Goal: Navigation & Orientation: Find specific page/section

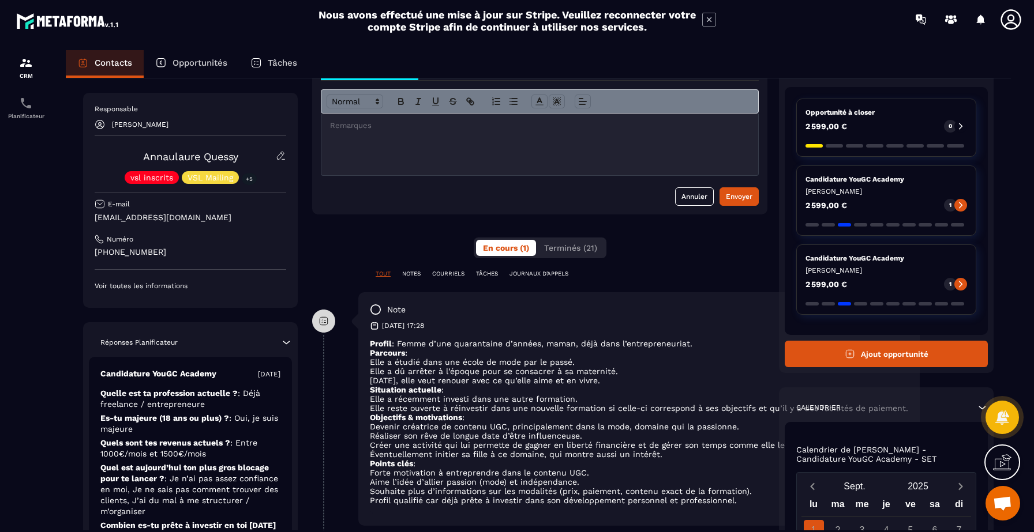
scroll to position [83, 0]
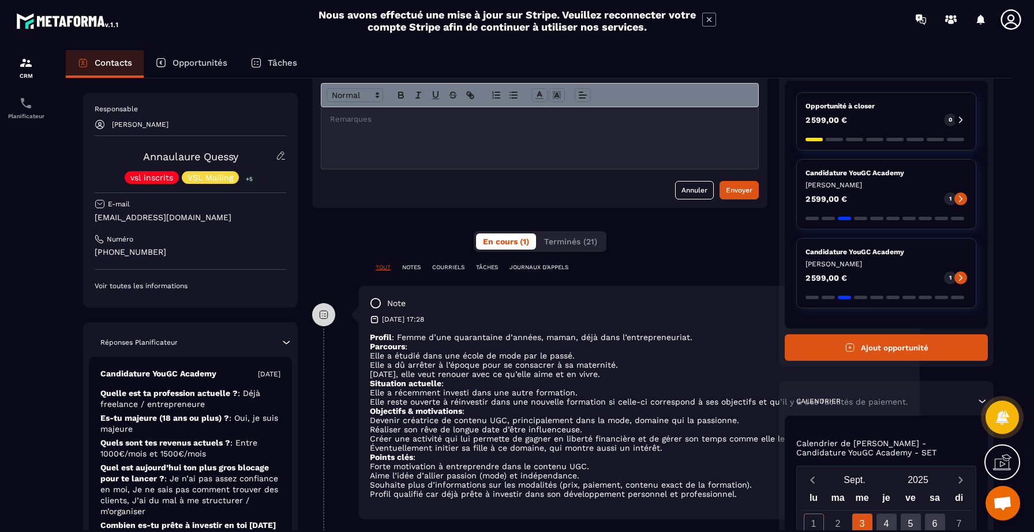
click at [496, 265] on p "TÂCHES" at bounding box center [487, 268] width 22 height 8
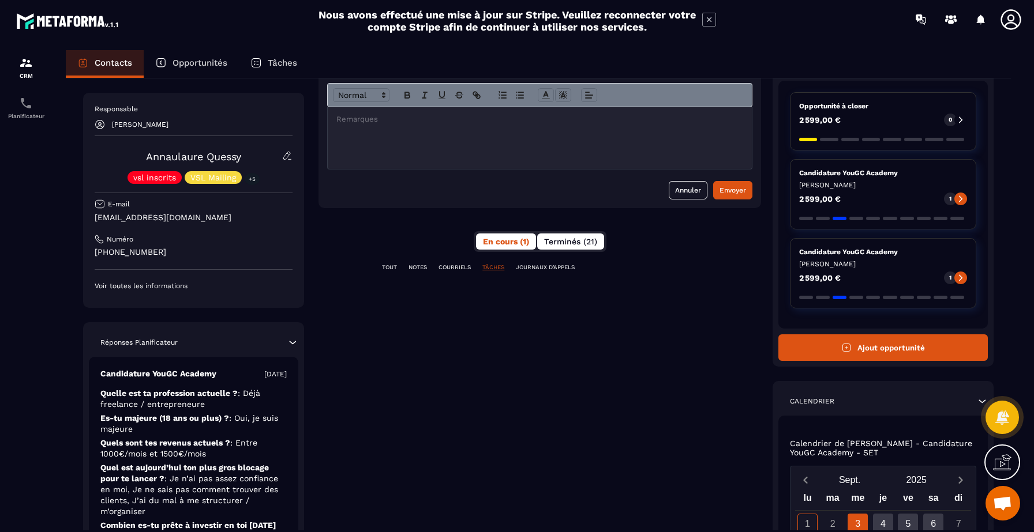
click at [583, 239] on span "Terminés (21)" at bounding box center [570, 241] width 53 height 9
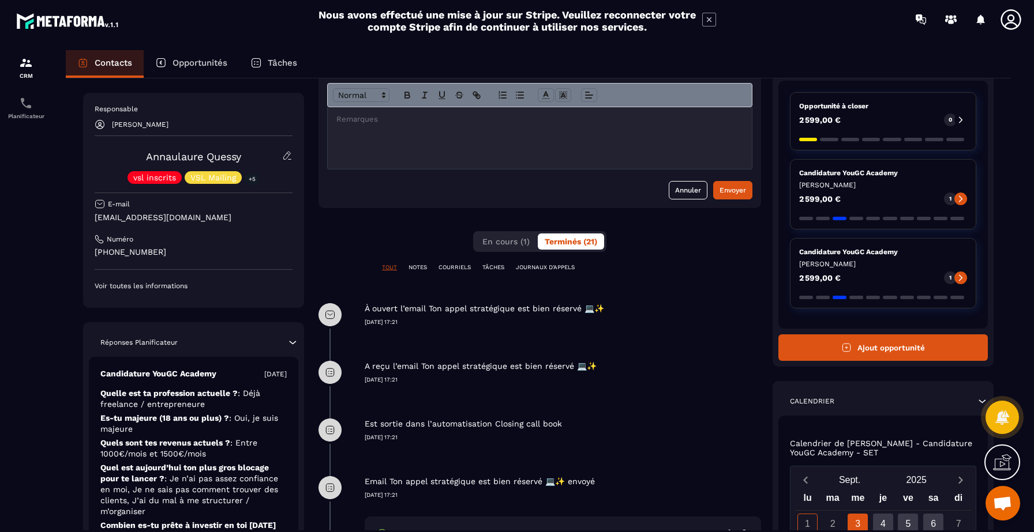
click at [490, 267] on p "TÂCHES" at bounding box center [493, 268] width 22 height 8
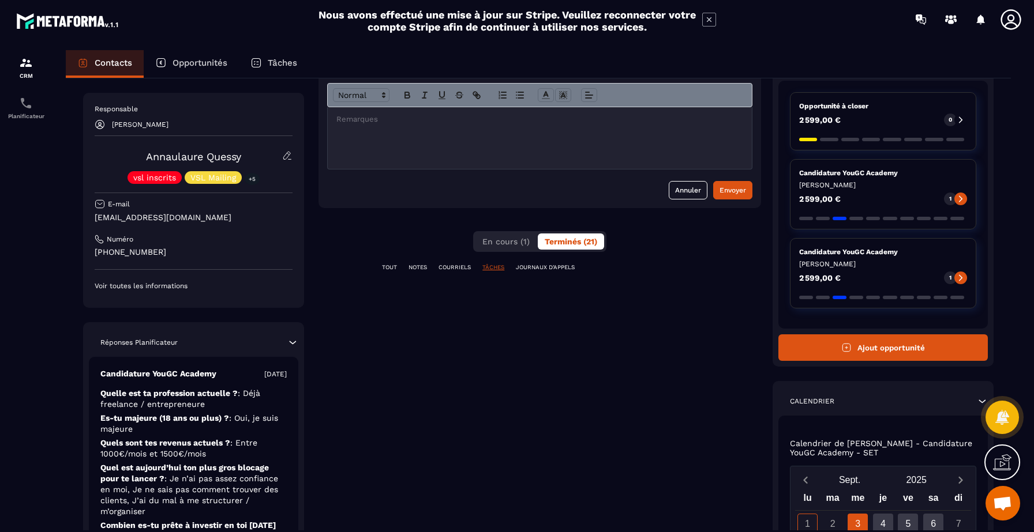
click at [385, 264] on p "TOUT" at bounding box center [389, 268] width 15 height 8
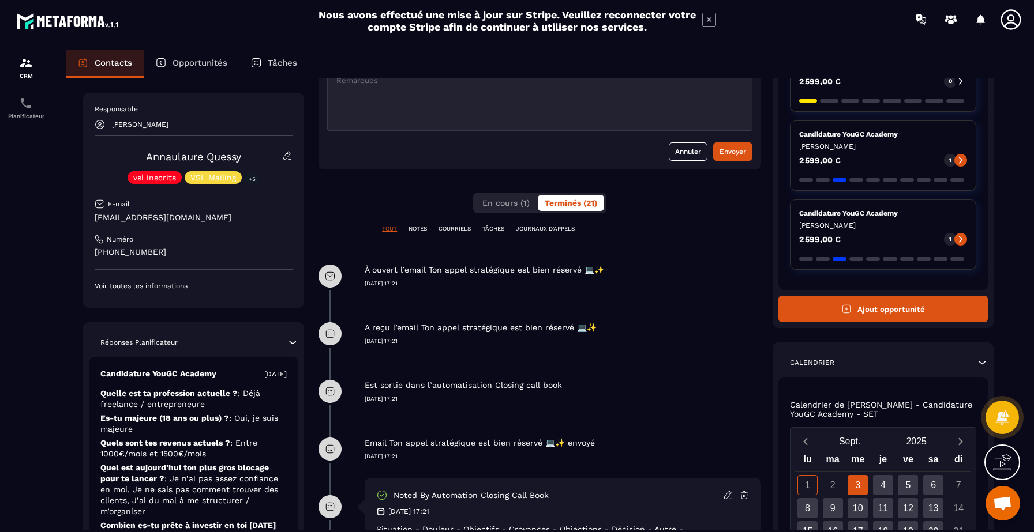
scroll to position [146, 0]
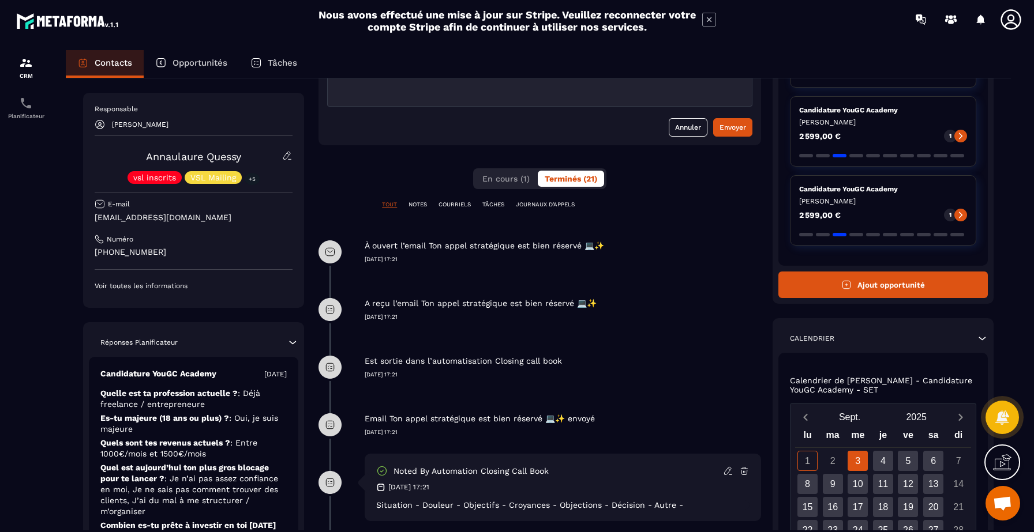
click at [421, 204] on p "NOTES" at bounding box center [417, 205] width 18 height 8
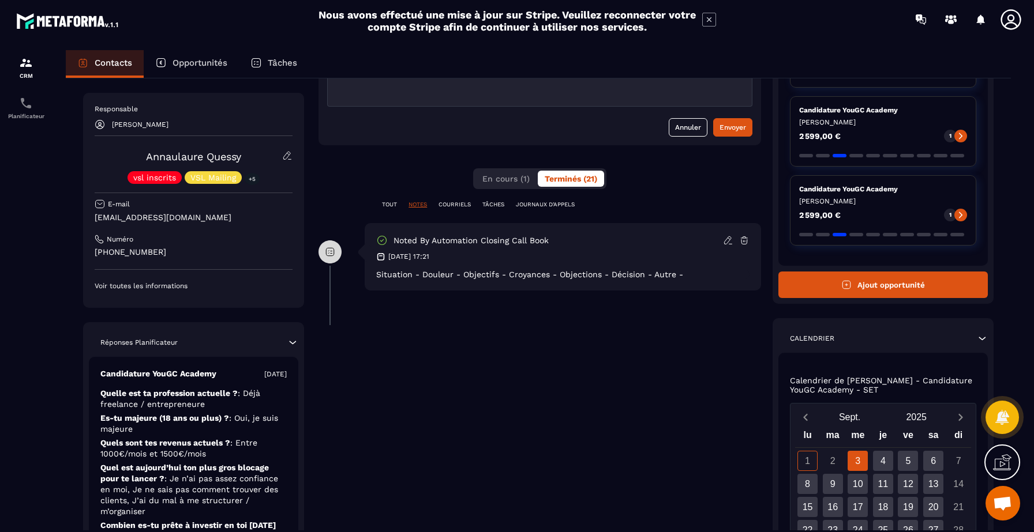
click at [671, 272] on div "Situation - Douleur - Objectifs - Croyances - Objections - Décision - Autre -" at bounding box center [562, 274] width 373 height 9
click at [384, 204] on p "TOUT" at bounding box center [389, 205] width 15 height 8
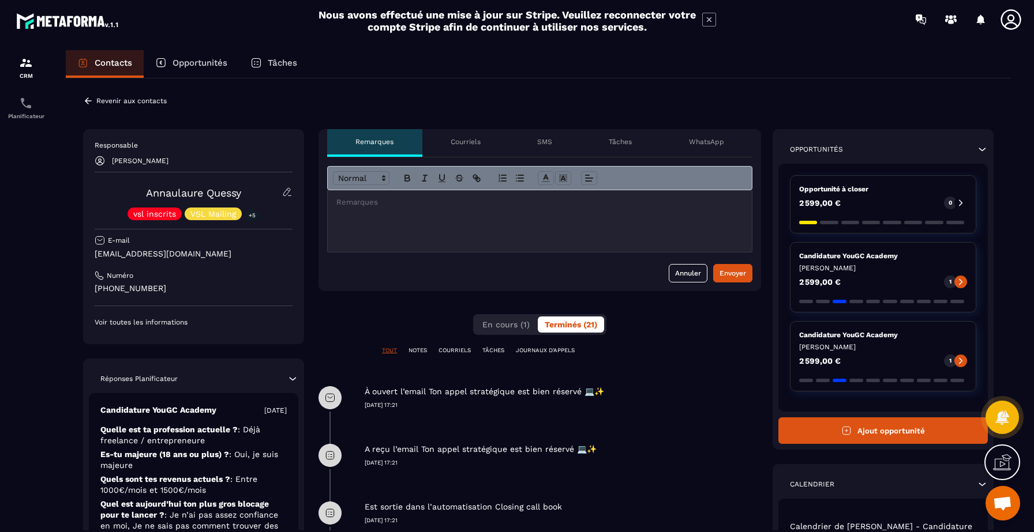
scroll to position [0, 0]
click at [463, 141] on p "Courriels" at bounding box center [465, 141] width 30 height 9
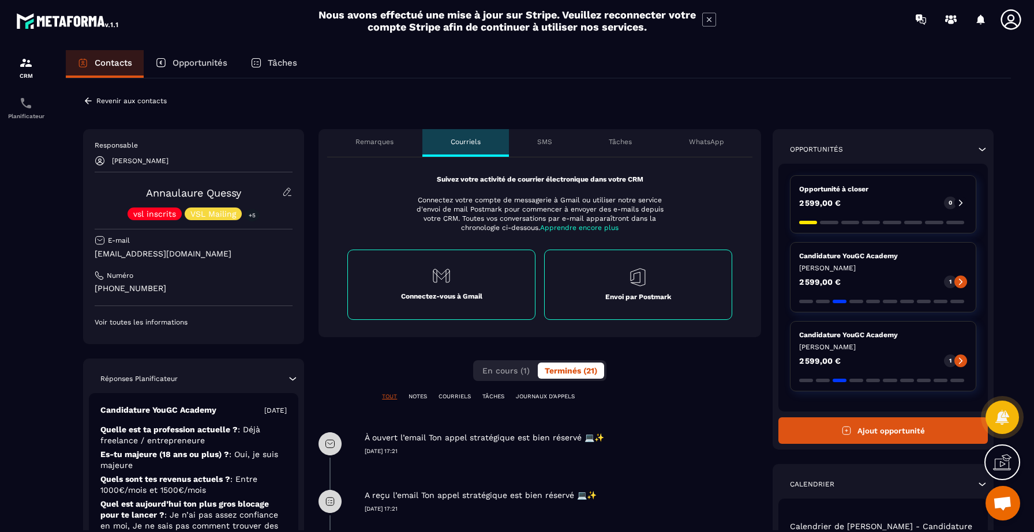
click at [632, 141] on p "Tâches" at bounding box center [620, 141] width 23 height 9
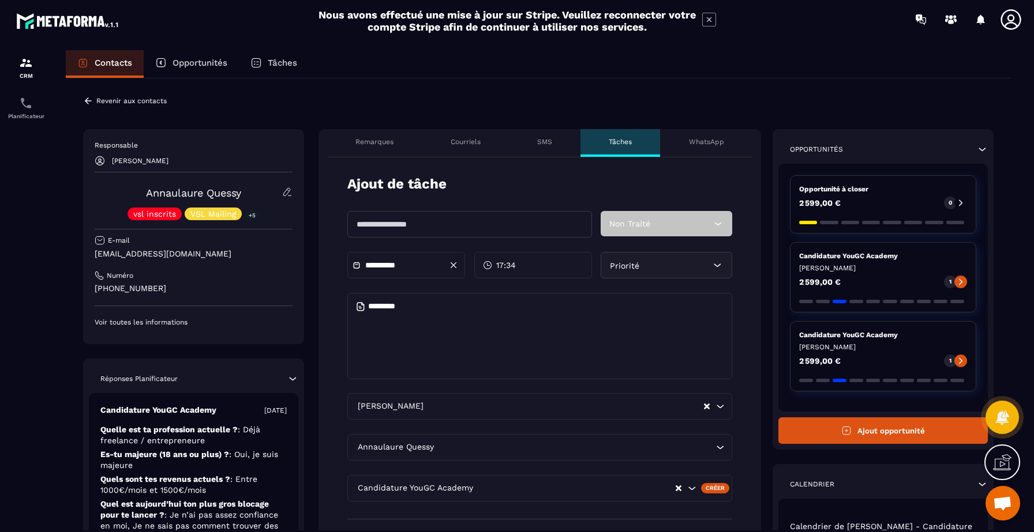
click at [559, 141] on div "SMS" at bounding box center [545, 143] width 72 height 28
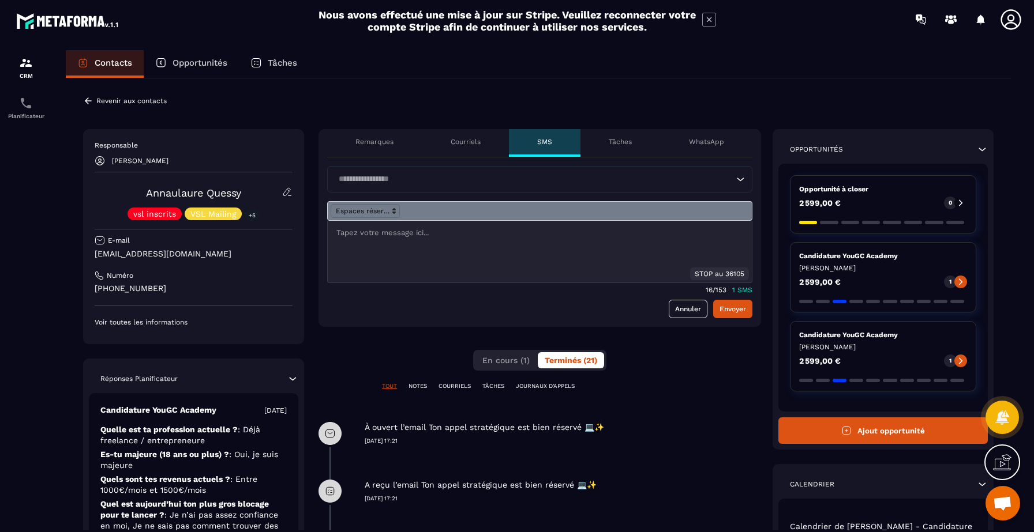
drag, startPoint x: 468, startPoint y: 144, endPoint x: 410, endPoint y: 141, distance: 58.9
click at [468, 144] on p "Courriels" at bounding box center [465, 141] width 30 height 9
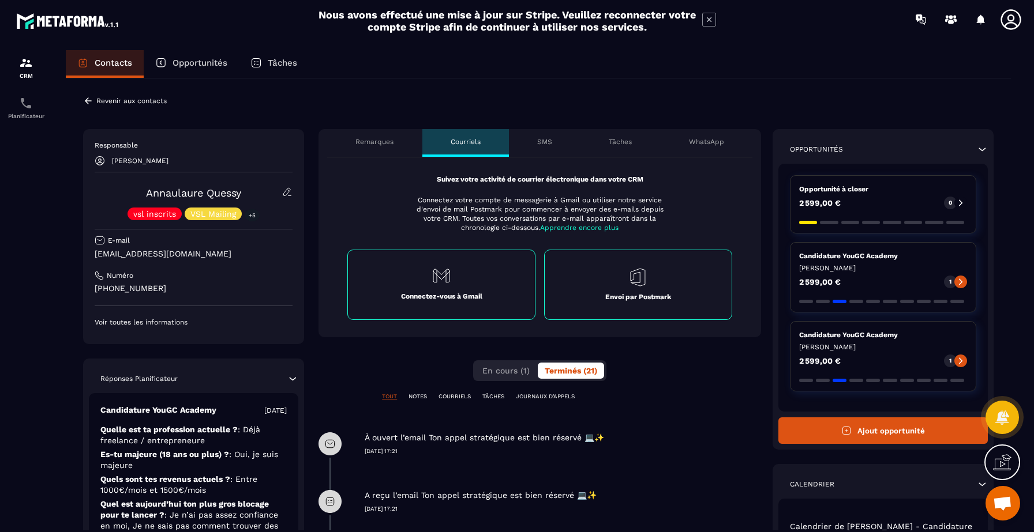
click at [388, 140] on p "Remarques" at bounding box center [374, 141] width 38 height 9
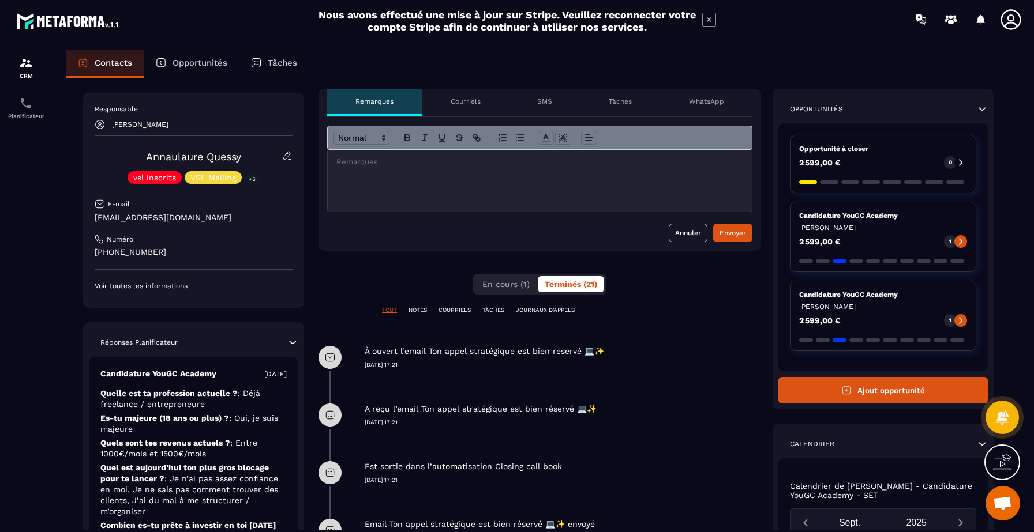
scroll to position [53, 0]
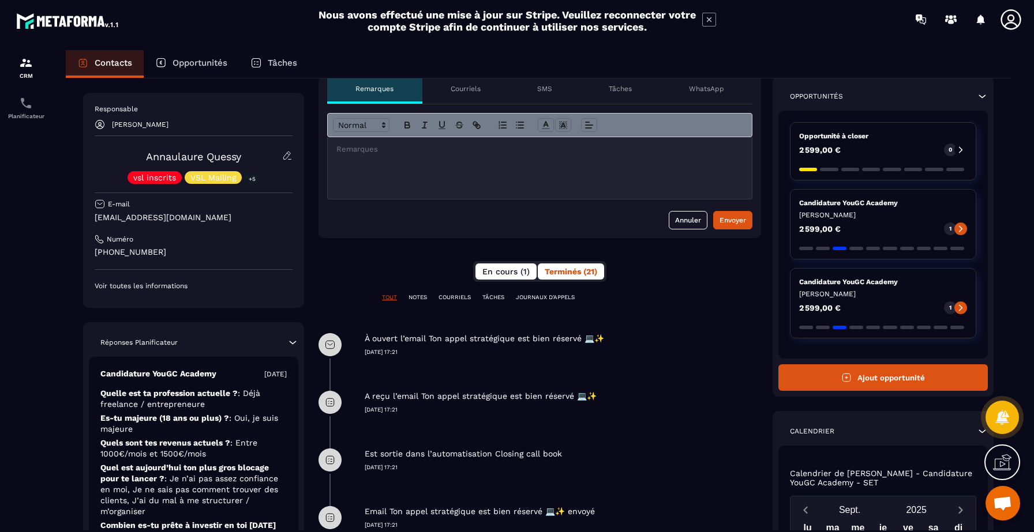
click at [487, 276] on span "En cours (1)" at bounding box center [505, 271] width 47 height 9
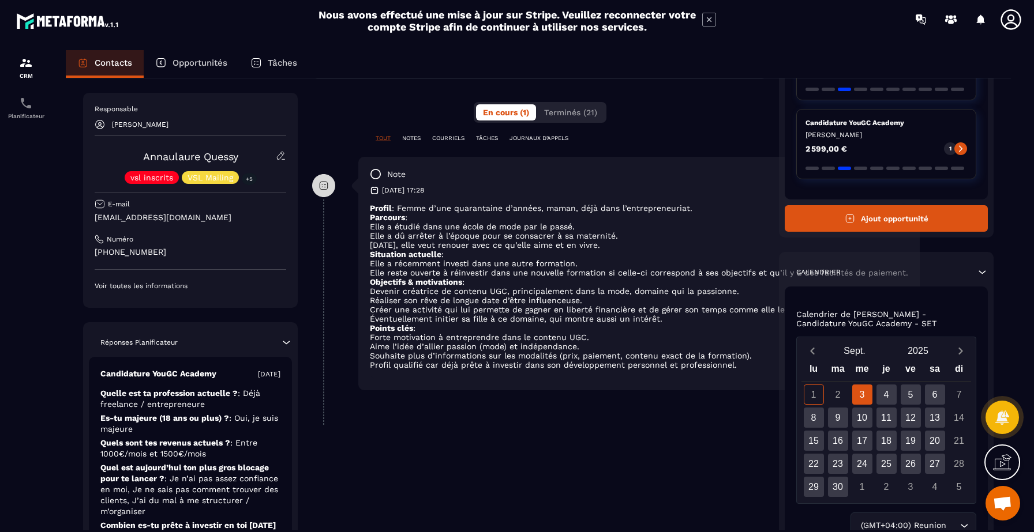
scroll to position [210, 0]
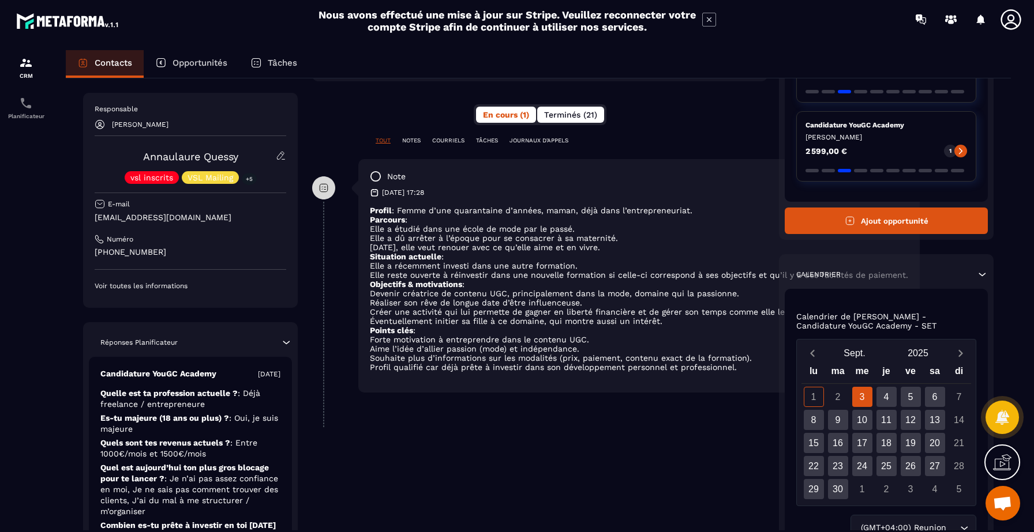
click at [590, 111] on span "Terminés (21)" at bounding box center [570, 114] width 53 height 9
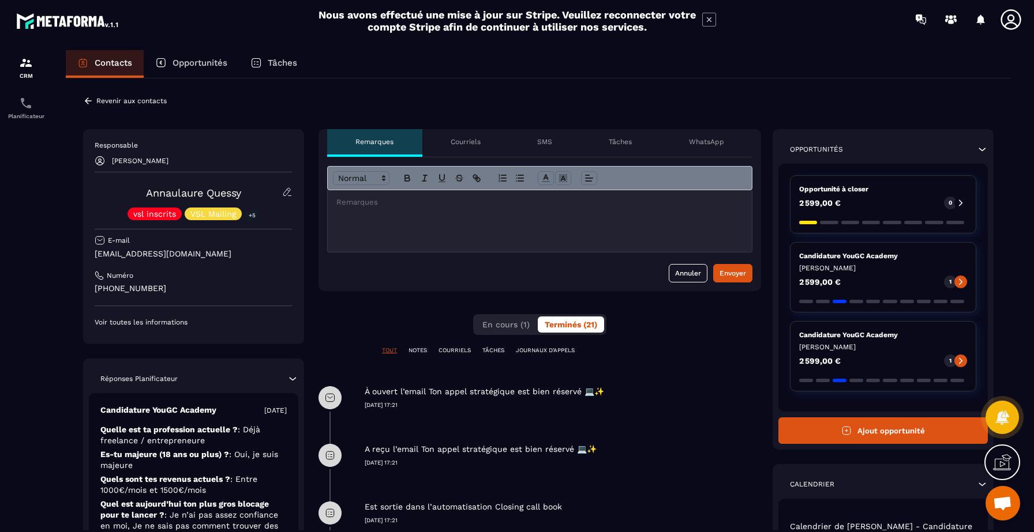
scroll to position [0, 0]
click at [463, 147] on div "Courriels" at bounding box center [465, 143] width 87 height 28
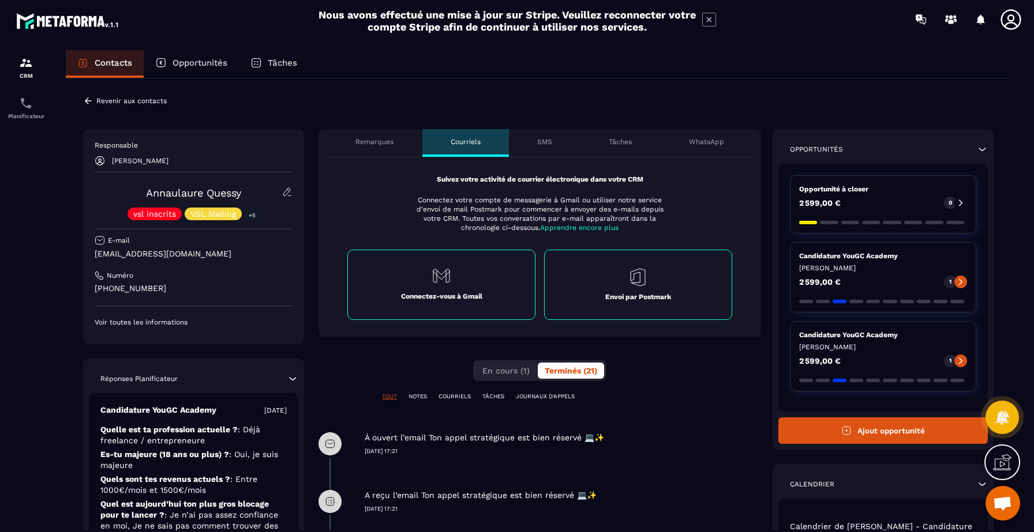
click at [577, 144] on div "SMS" at bounding box center [545, 143] width 72 height 28
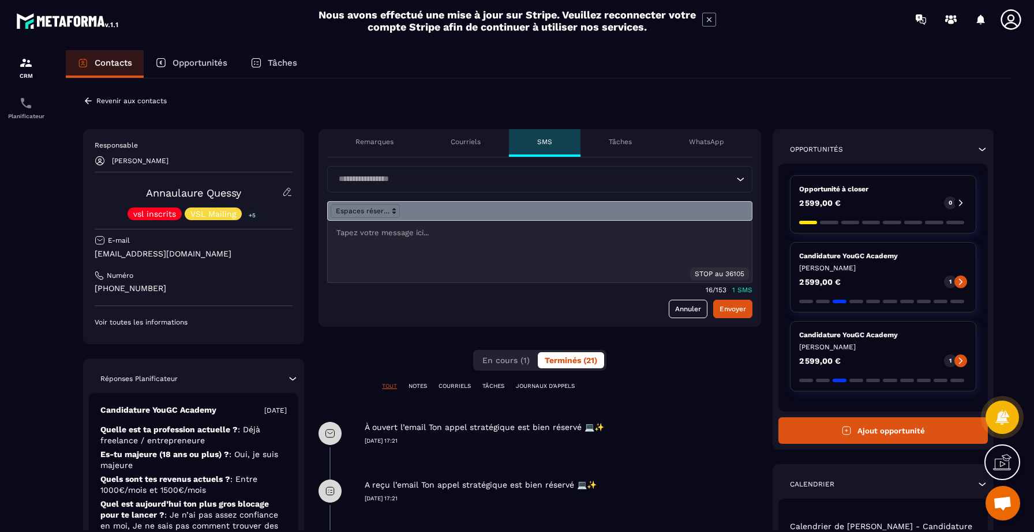
click at [632, 140] on p "Tâches" at bounding box center [620, 141] width 23 height 9
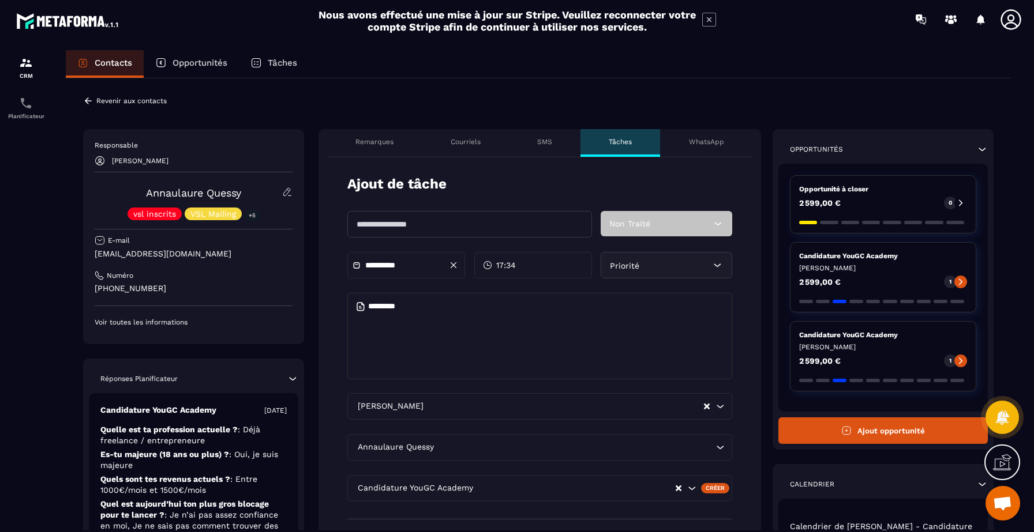
click at [703, 142] on p "WhatsApp" at bounding box center [706, 141] width 35 height 9
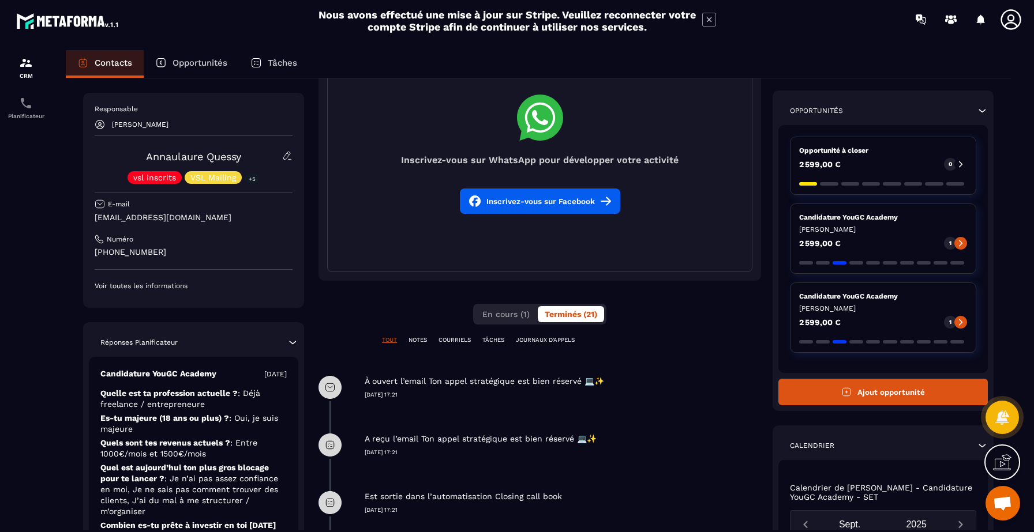
scroll to position [134, 0]
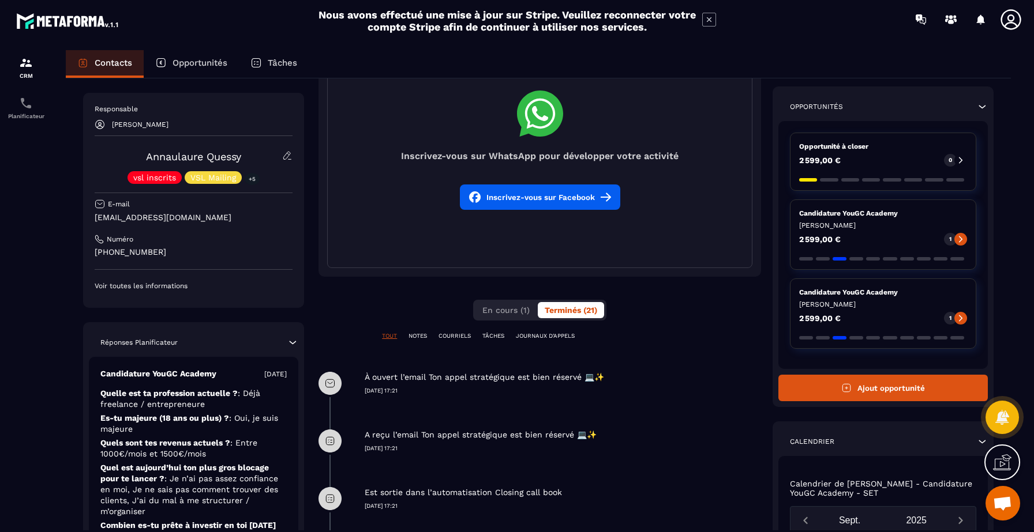
click at [550, 338] on p "JOURNAUX D'APPELS" at bounding box center [545, 336] width 59 height 8
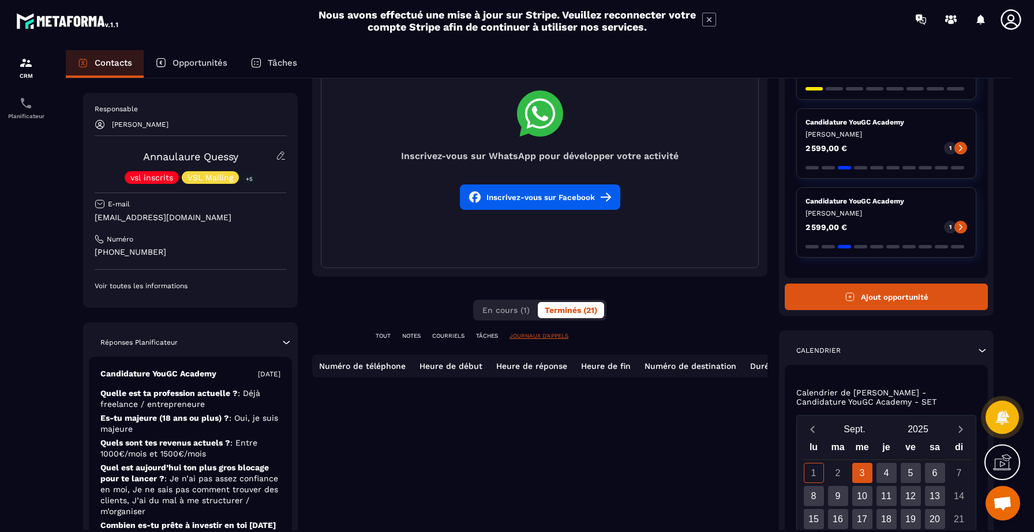
click at [492, 339] on p "TÂCHES" at bounding box center [487, 336] width 22 height 8
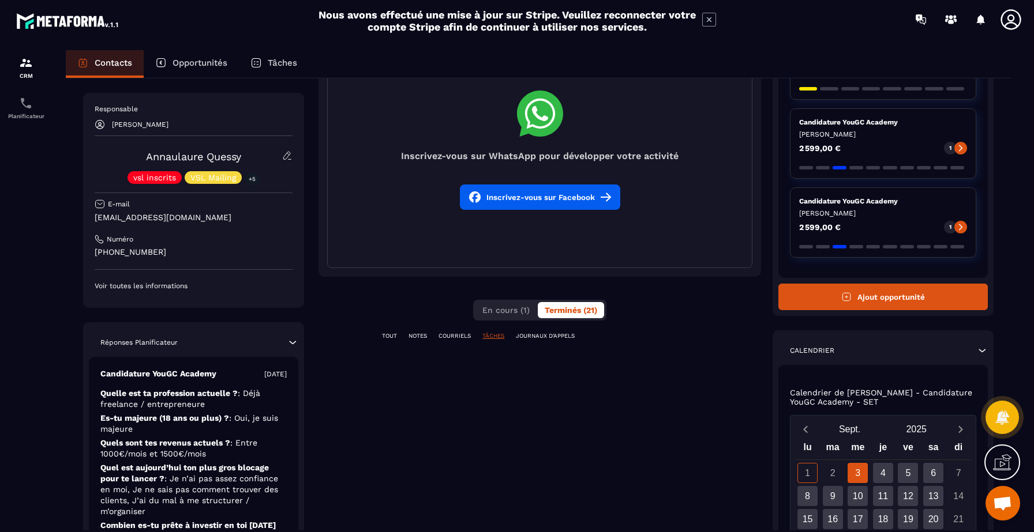
click at [457, 339] on p "COURRIELS" at bounding box center [454, 336] width 32 height 8
click at [421, 335] on p "NOTES" at bounding box center [417, 336] width 18 height 8
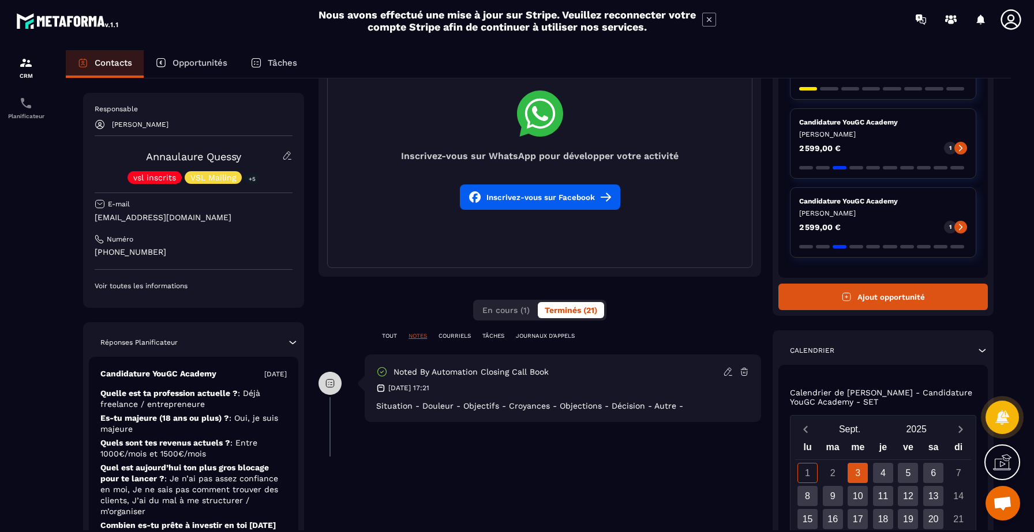
click at [469, 330] on div "**********" at bounding box center [539, 336] width 442 height 683
click at [465, 333] on p "COURRIELS" at bounding box center [454, 336] width 32 height 8
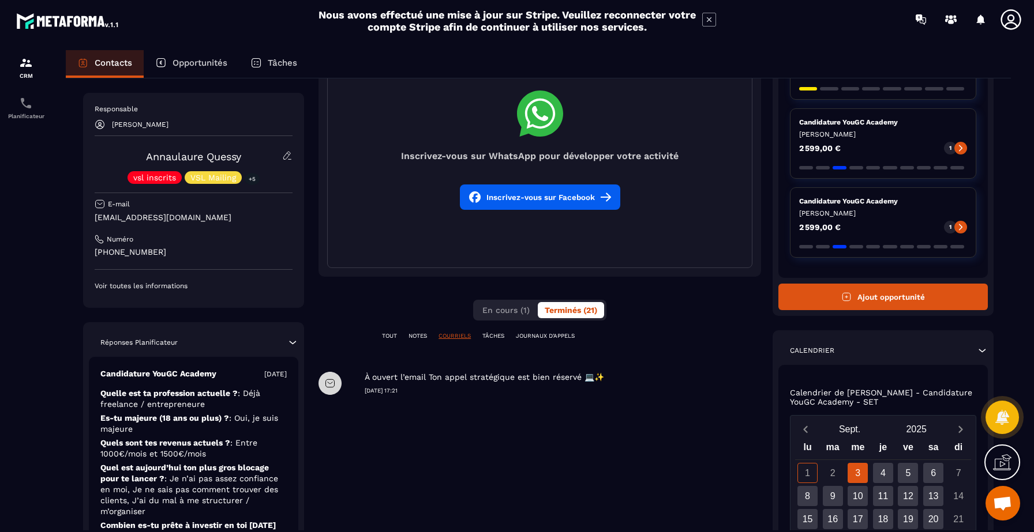
click at [389, 334] on p "TOUT" at bounding box center [389, 336] width 15 height 8
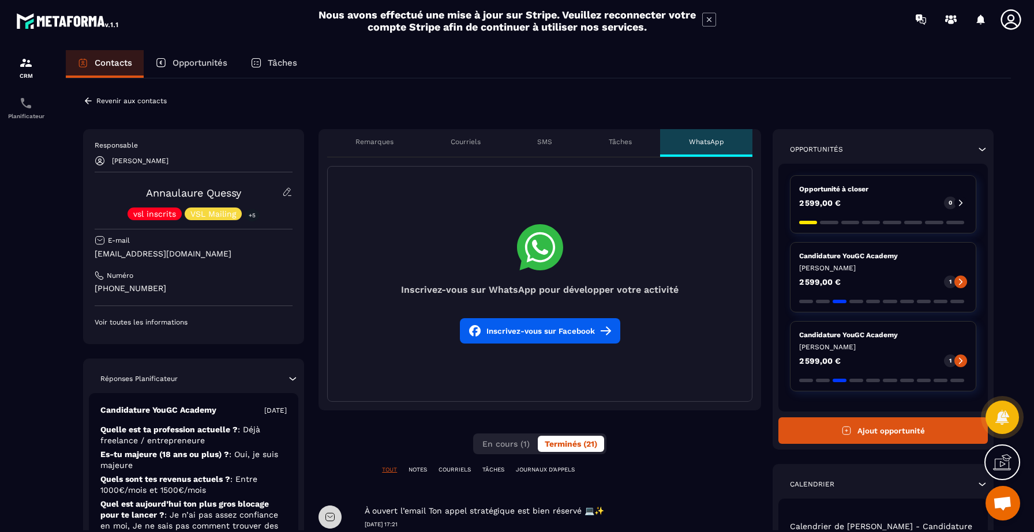
scroll to position [0, 0]
click at [392, 143] on p "Remarques" at bounding box center [374, 141] width 38 height 9
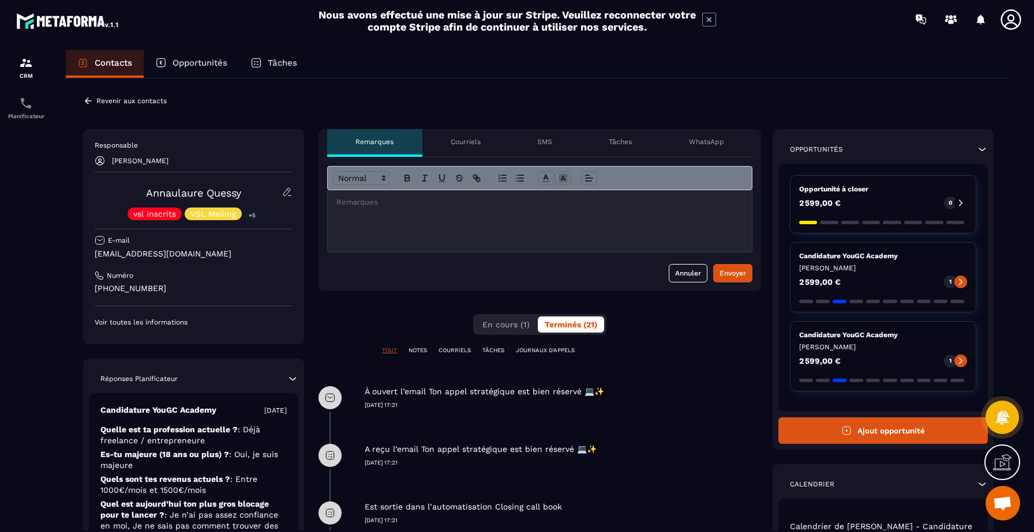
scroll to position [0, 1]
click at [464, 141] on p "Courriels" at bounding box center [465, 141] width 30 height 9
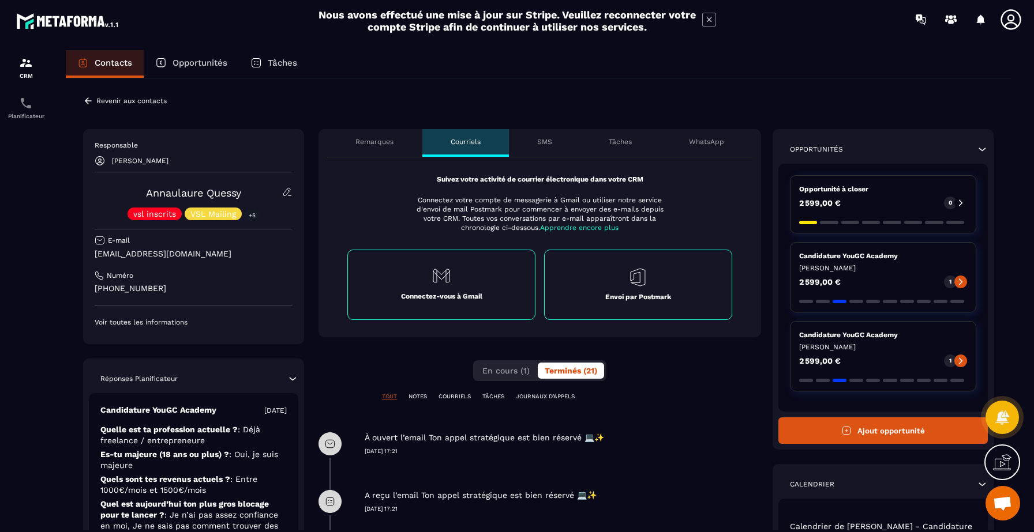
click at [380, 155] on div "Remarques" at bounding box center [374, 143] width 95 height 28
